Goal: Information Seeking & Learning: Find specific fact

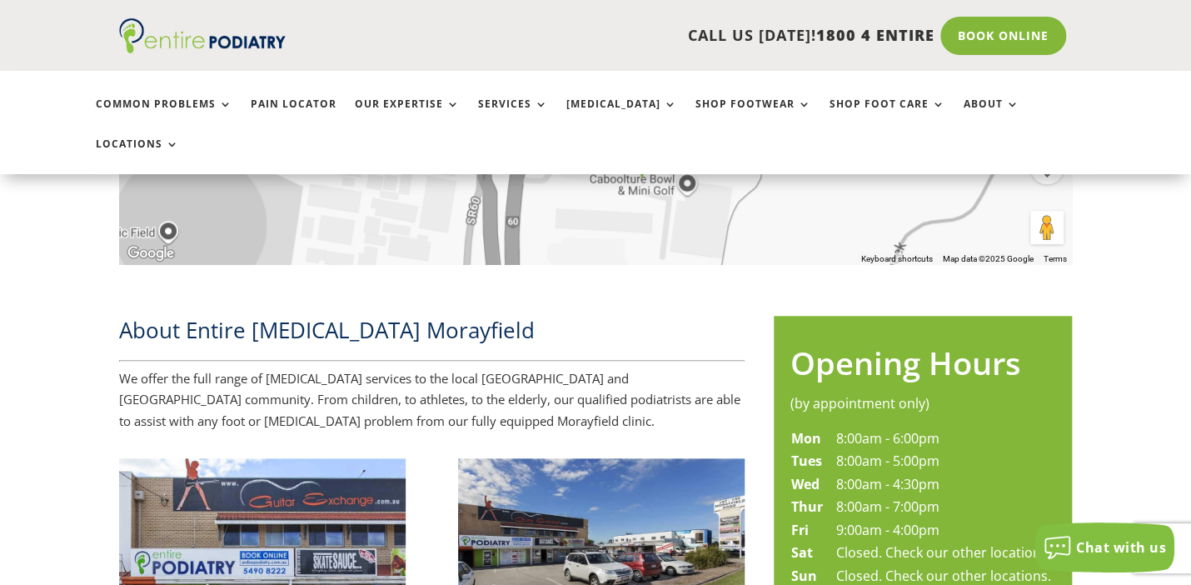
scroll to position [826, 0]
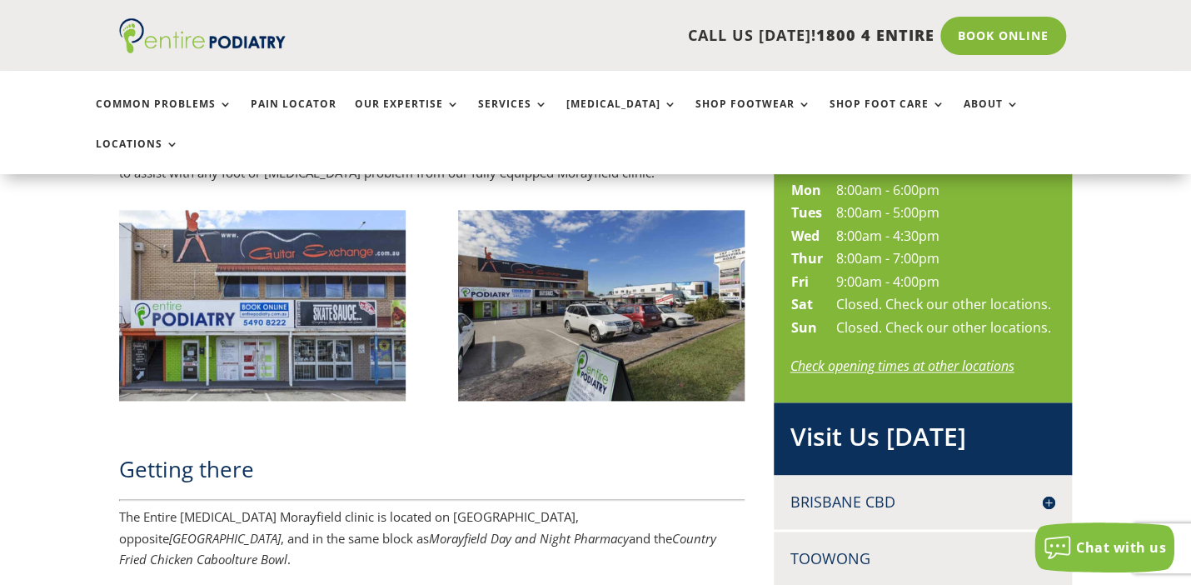
click at [885, 356] on link "Check opening times at other locations" at bounding box center [902, 365] width 224 height 18
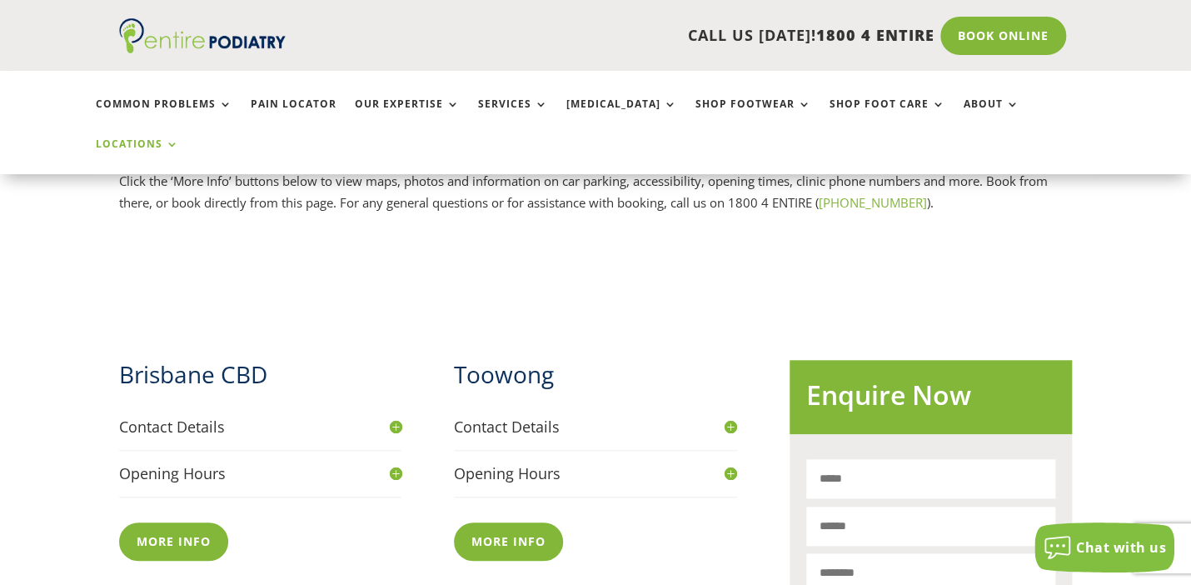
scroll to position [826, 0]
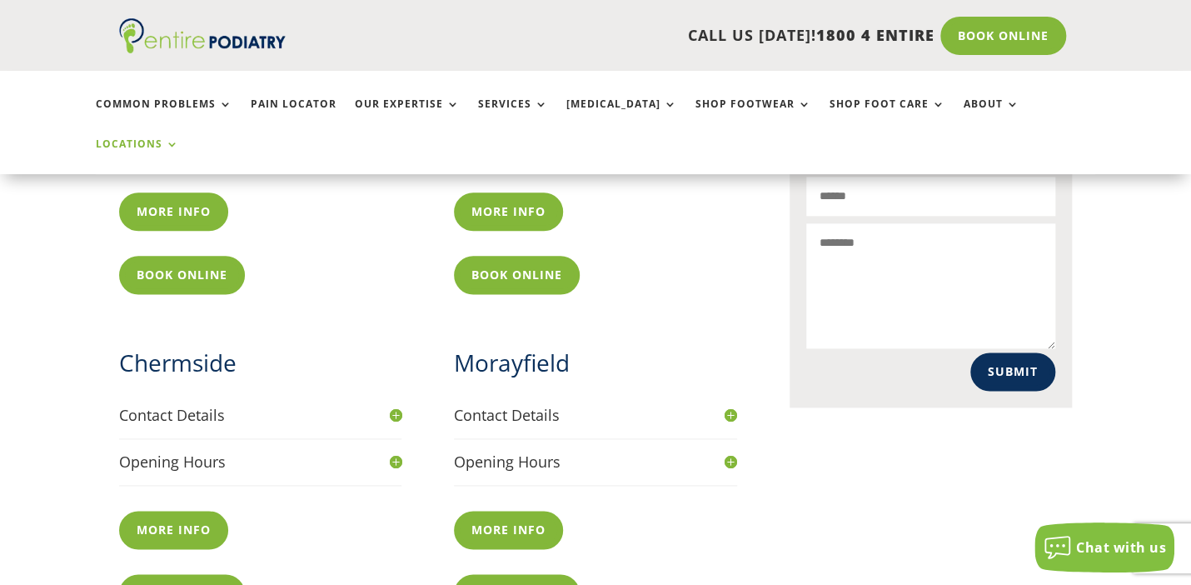
click at [395, 451] on h4 "Opening Hours" at bounding box center [260, 461] width 282 height 21
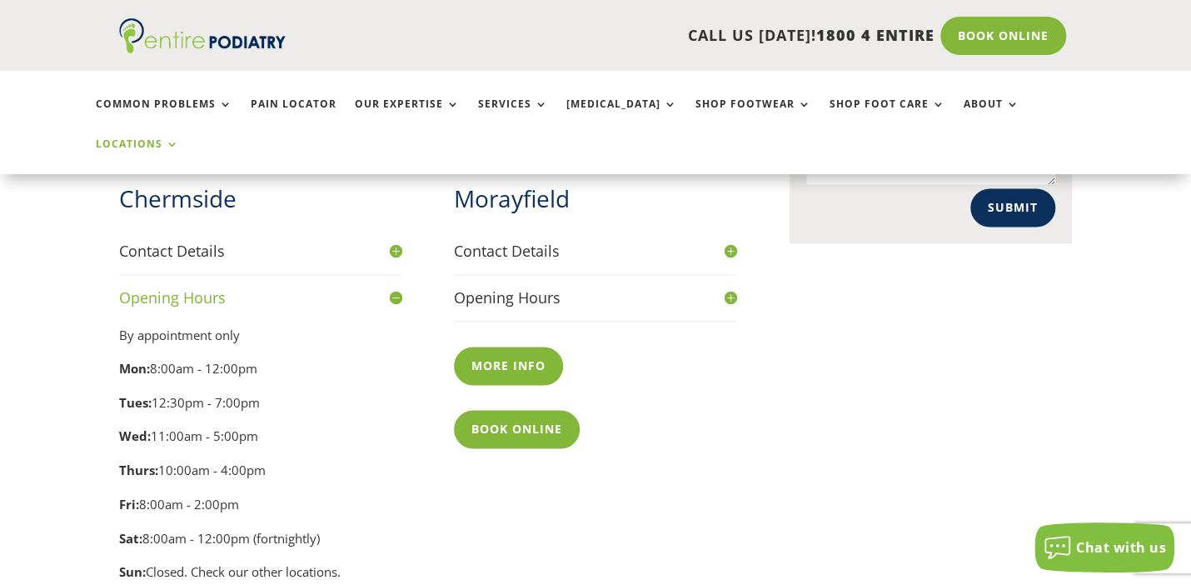
scroll to position [906, 0]
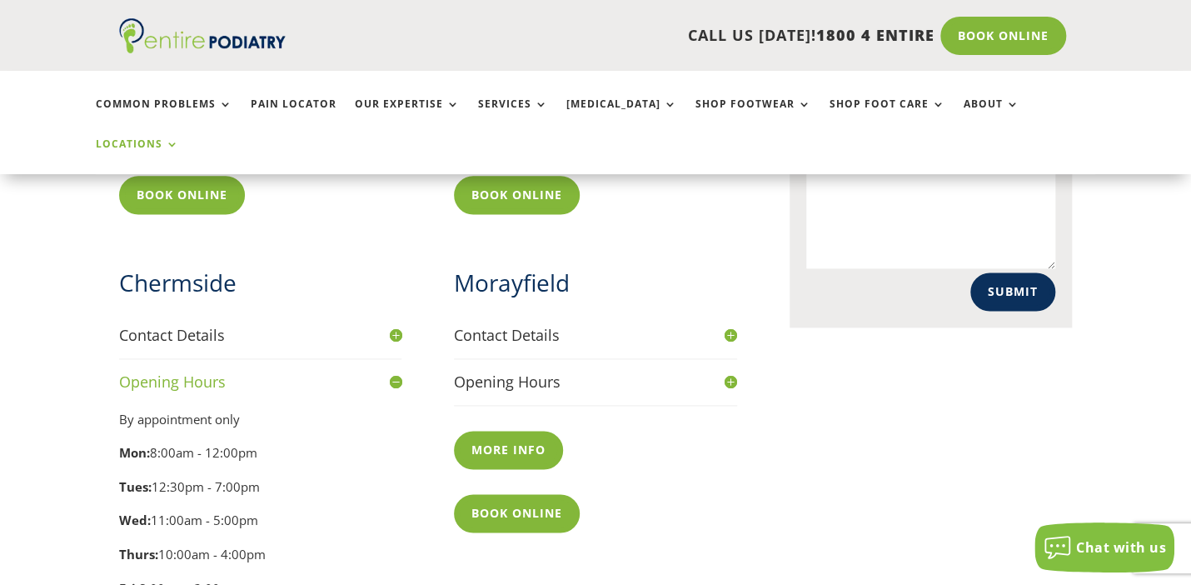
click at [726, 371] on h4 "Opening Hours" at bounding box center [595, 381] width 282 height 21
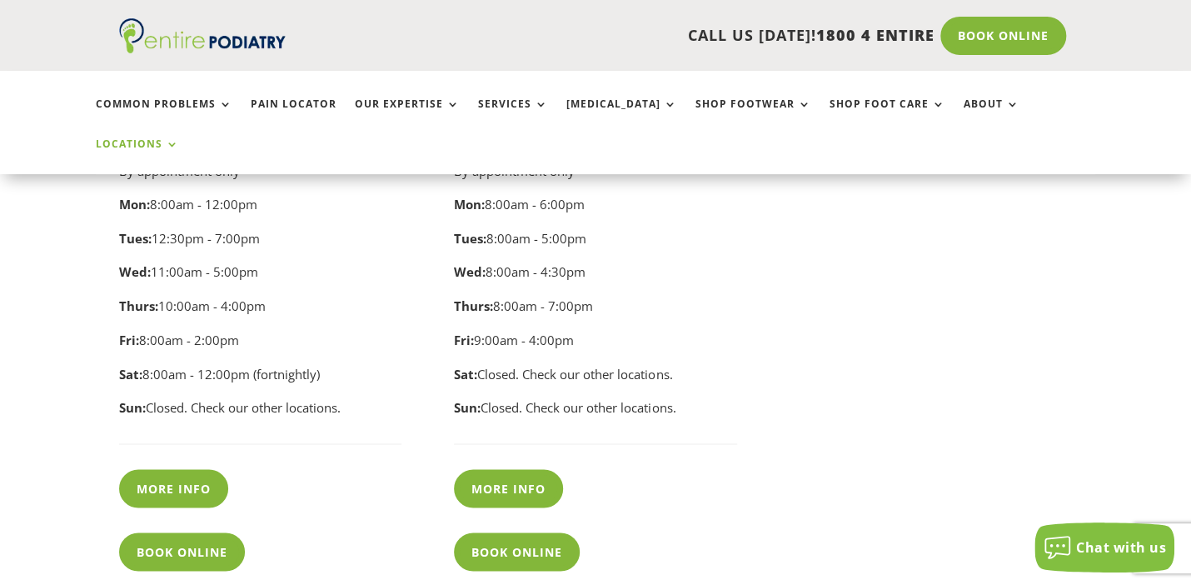
scroll to position [1402, 0]
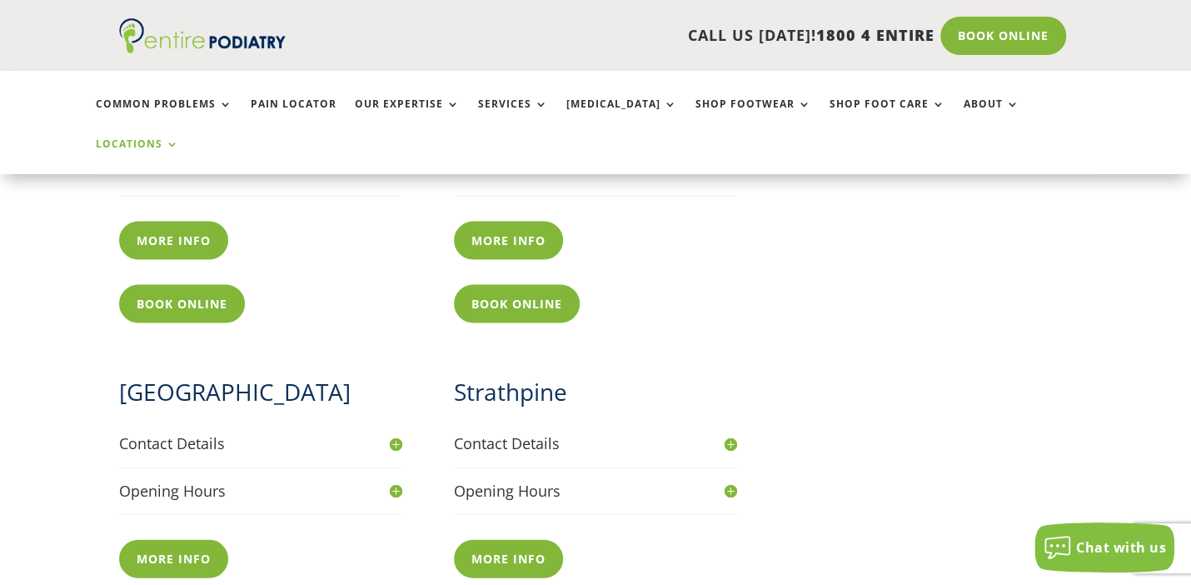
click at [392, 480] on h4 "Opening Hours" at bounding box center [260, 490] width 282 height 21
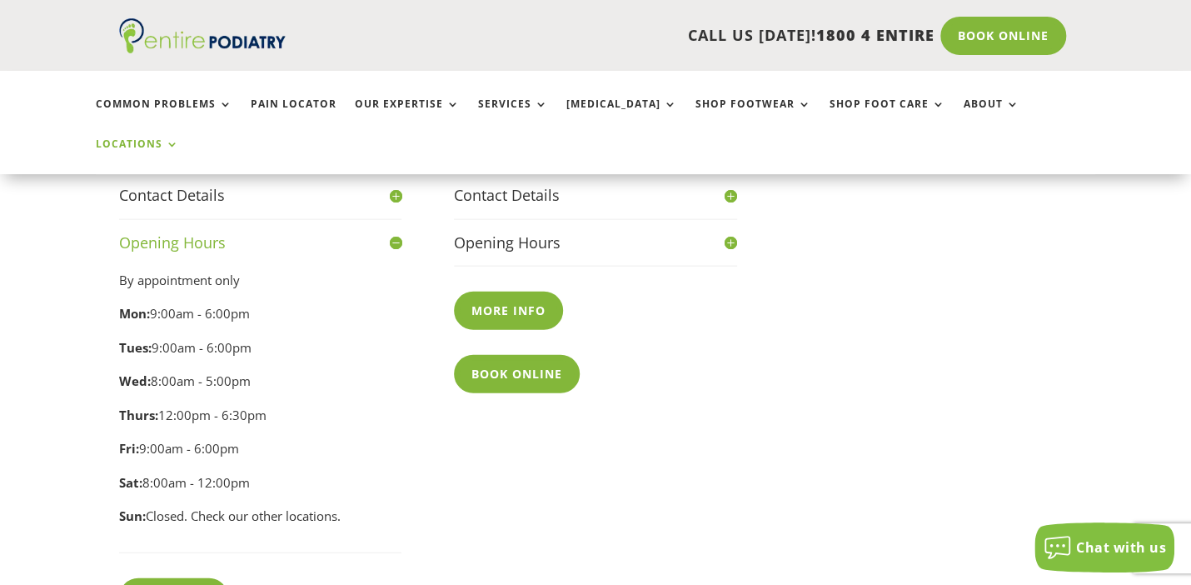
scroll to position [1481, 0]
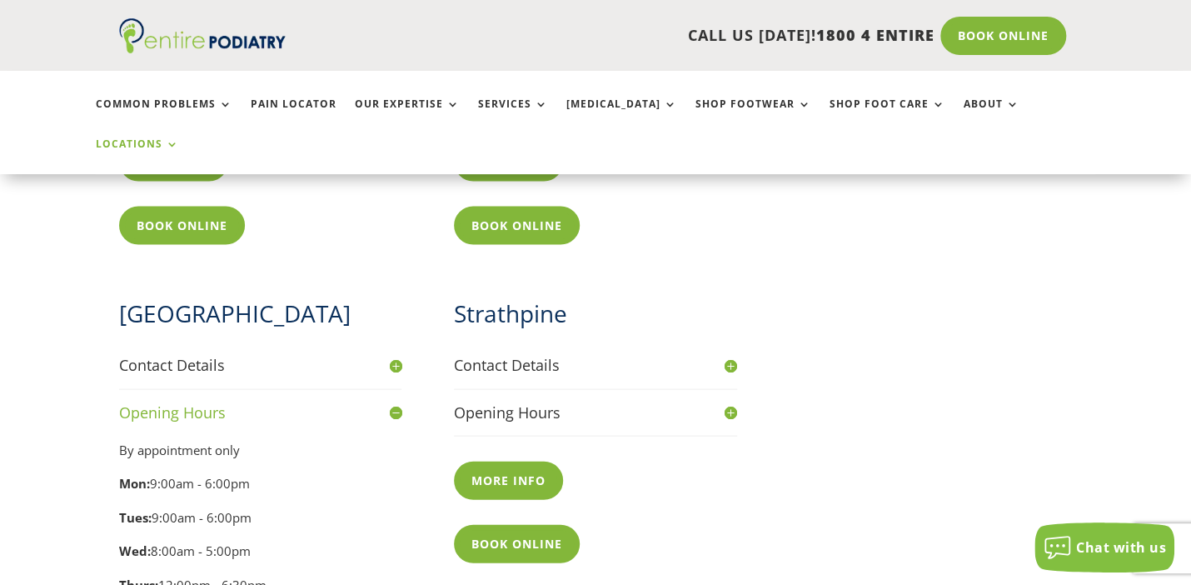
click at [726, 401] on h4 "Opening Hours" at bounding box center [595, 411] width 282 height 21
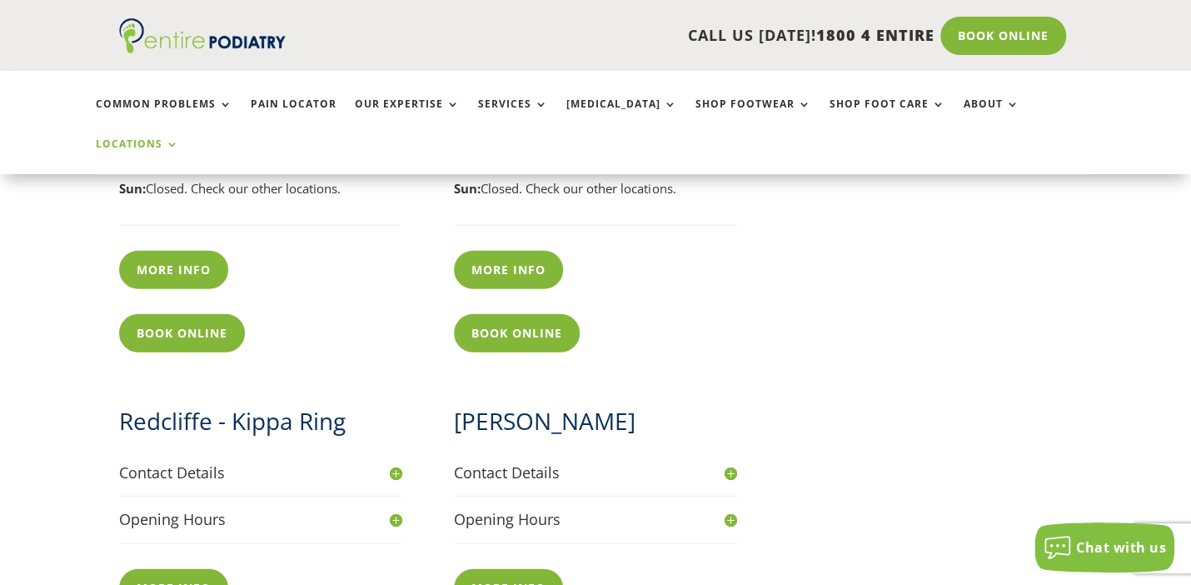
scroll to position [2142, 0]
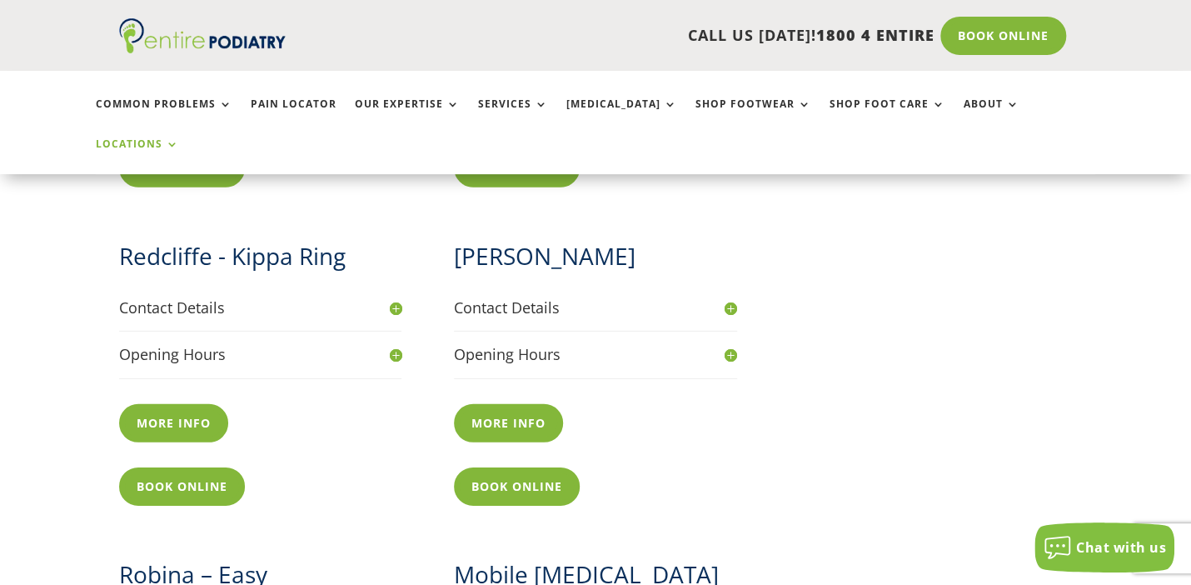
click at [396, 344] on h4 "Opening Hours" at bounding box center [260, 354] width 282 height 21
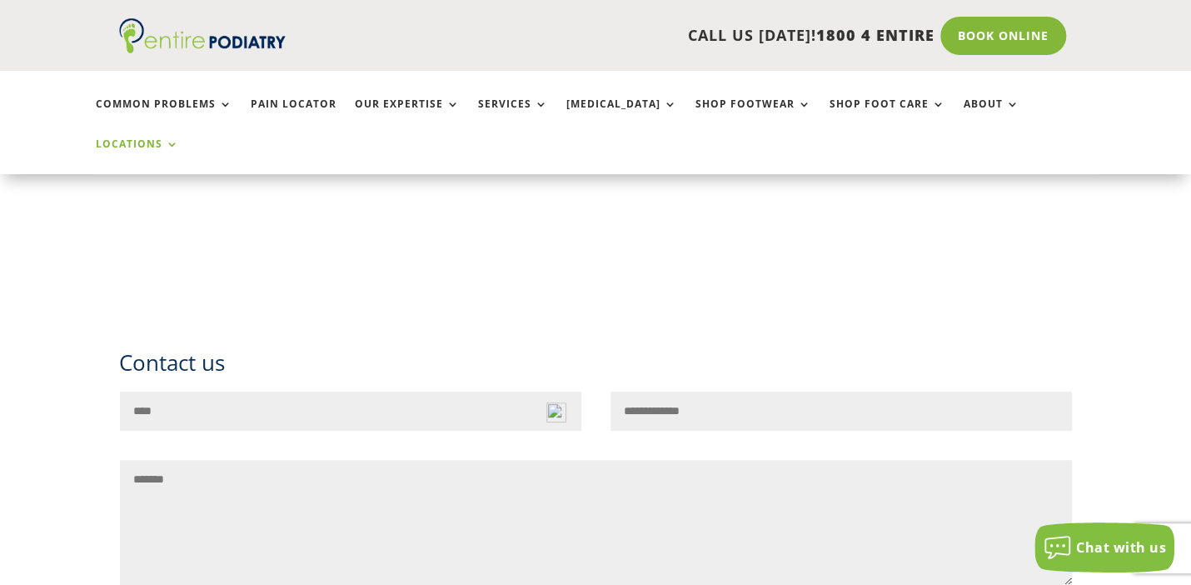
scroll to position [3466, 0]
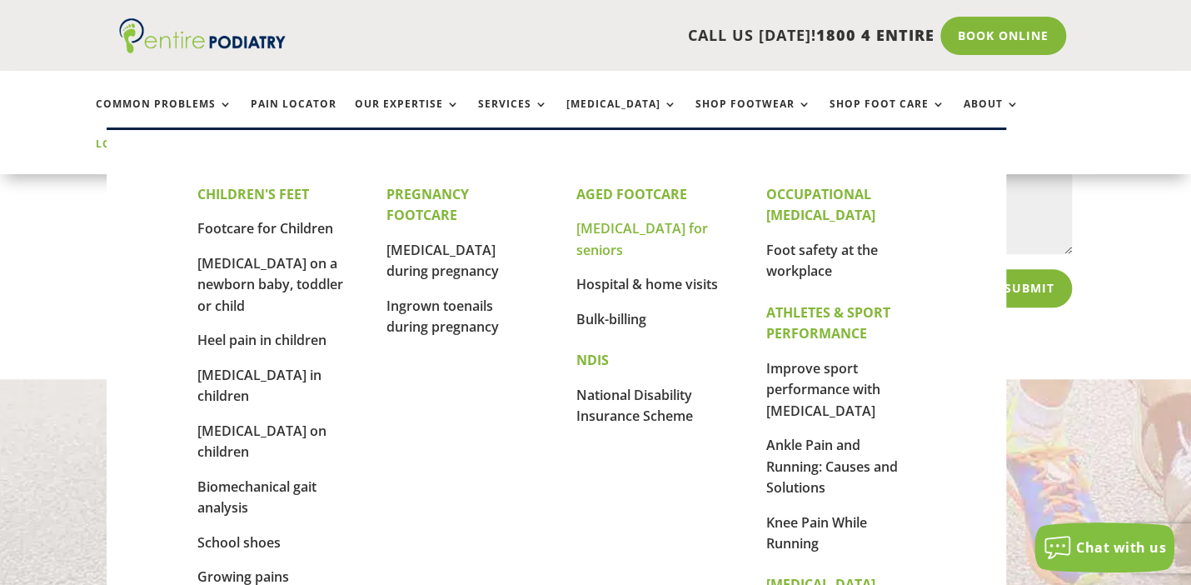
click at [636, 229] on link "[MEDICAL_DATA] for seniors" at bounding box center [642, 239] width 132 height 40
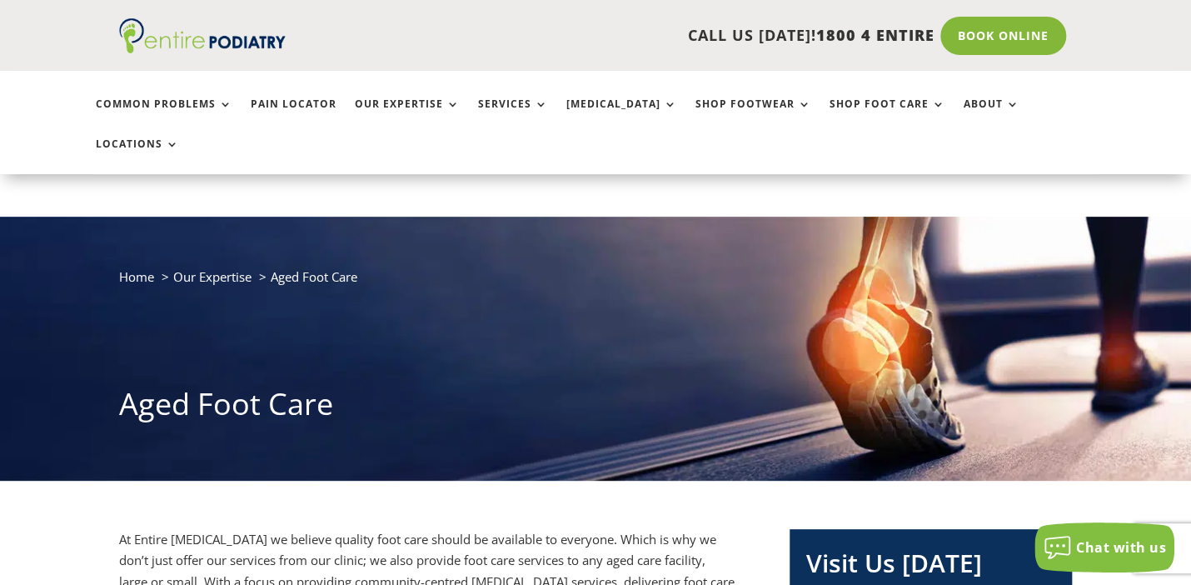
scroll to position [165, 0]
